Goal: Find specific page/section: Find specific page/section

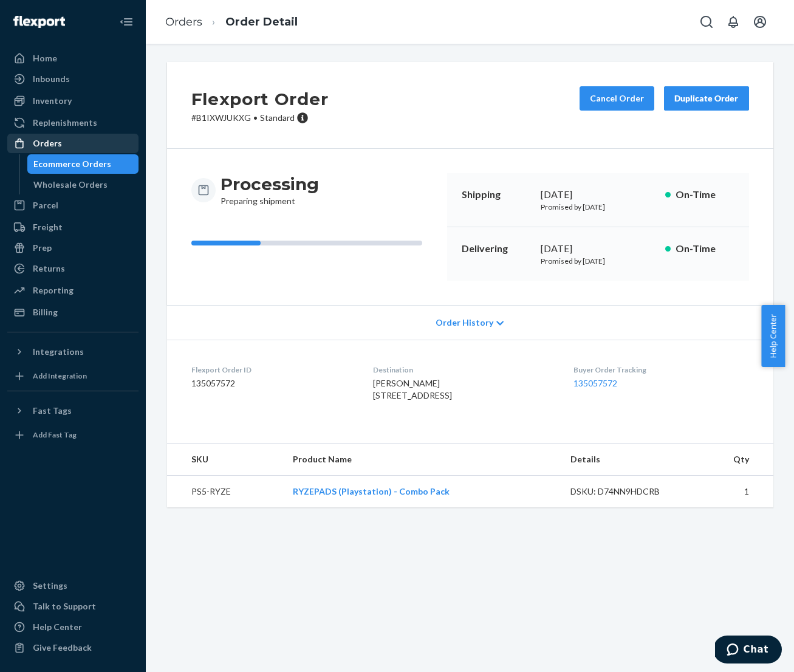
click at [54, 148] on div "Orders" at bounding box center [47, 143] width 29 height 12
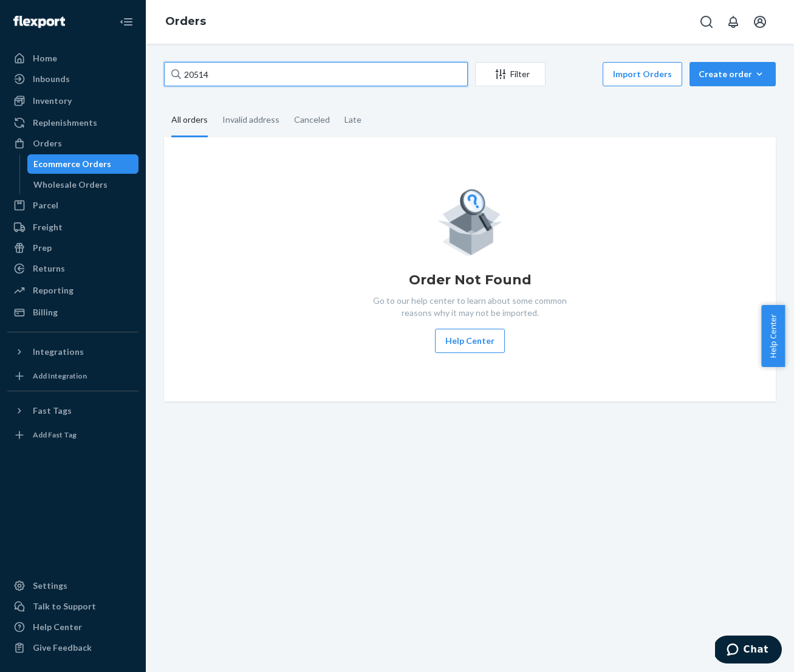
click at [220, 72] on input "20514" at bounding box center [316, 74] width 304 height 24
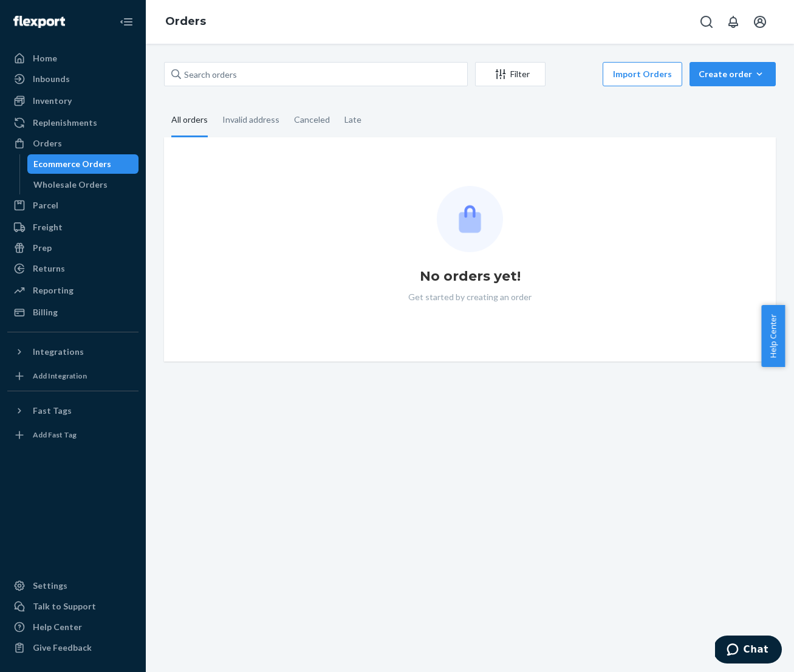
click at [340, 359] on div "No orders yet! Get started by creating an order" at bounding box center [470, 249] width 612 height 224
click at [42, 98] on div "Inventory" at bounding box center [52, 101] width 39 height 12
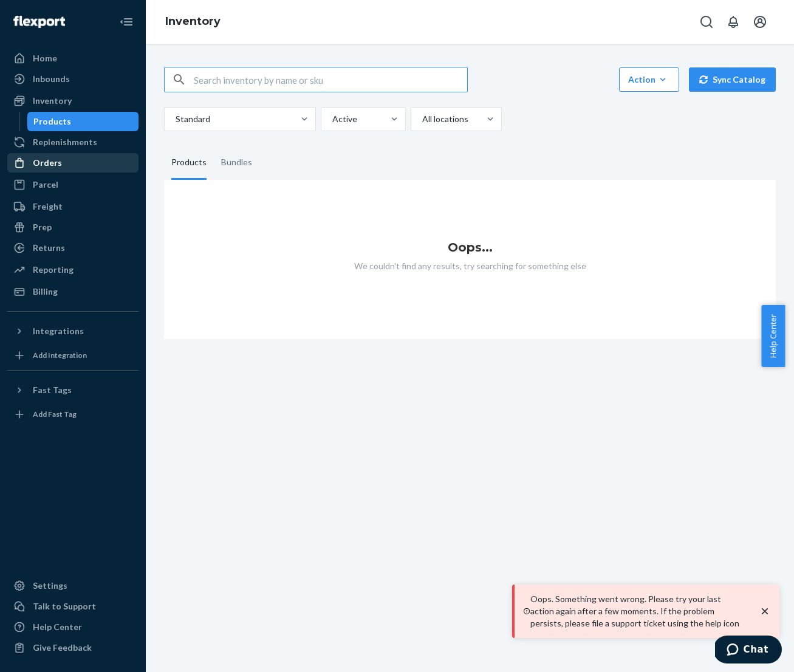
click at [50, 166] on div "Orders" at bounding box center [47, 163] width 29 height 12
